Goal: Transaction & Acquisition: Download file/media

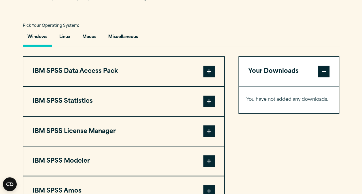
scroll to position [450, 0]
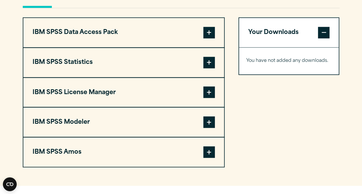
click at [136, 116] on button "IBM SPSS Modeler" at bounding box center [123, 122] width 201 height 29
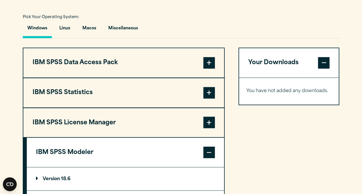
scroll to position [427, 0]
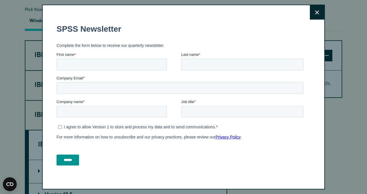
click at [208, 59] on div "Last name *" at bounding box center [243, 61] width 125 height 18
click at [310, 15] on button "Close" at bounding box center [317, 12] width 14 height 14
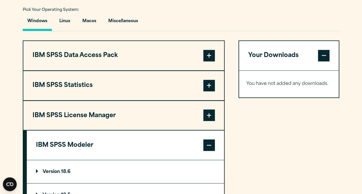
click at [206, 83] on span at bounding box center [209, 86] width 12 height 12
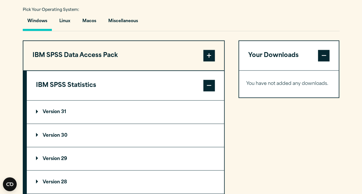
click at [49, 154] on summary "Version 29" at bounding box center [125, 158] width 197 height 23
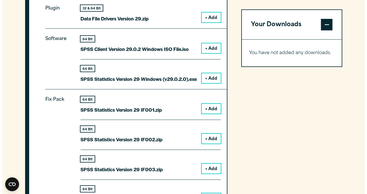
scroll to position [600, 0]
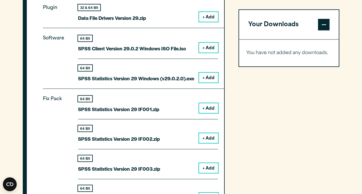
click at [211, 80] on button "+ Add" at bounding box center [208, 78] width 19 height 10
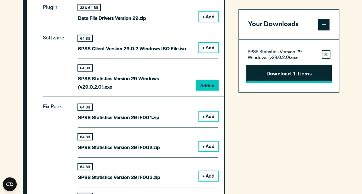
click at [290, 75] on button "Download 1 Items" at bounding box center [289, 74] width 86 height 18
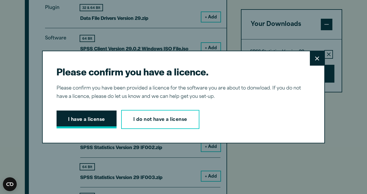
click at [96, 115] on button "I have a license" at bounding box center [86, 120] width 60 height 18
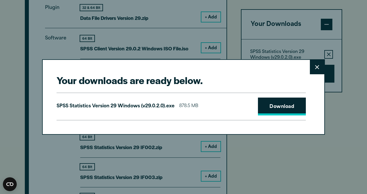
click at [268, 103] on link "Download" at bounding box center [282, 107] width 48 height 18
